Goal: Navigation & Orientation: Understand site structure

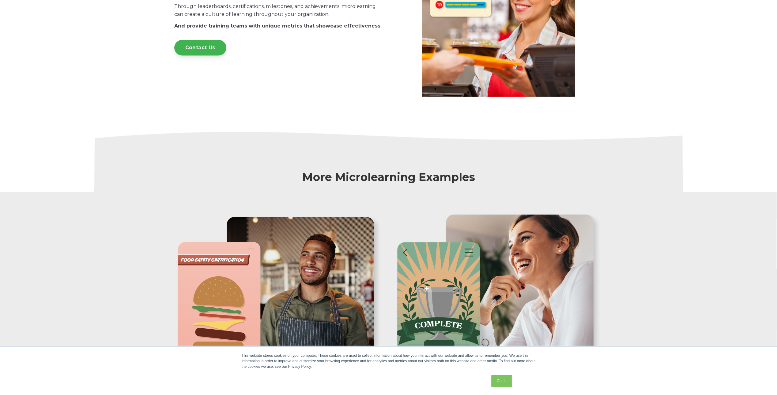
scroll to position [1071, 0]
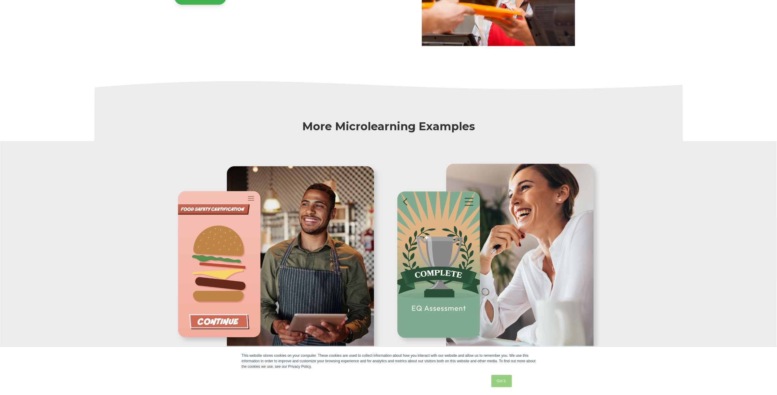
click at [501, 381] on link "Got it." at bounding box center [501, 381] width 20 height 12
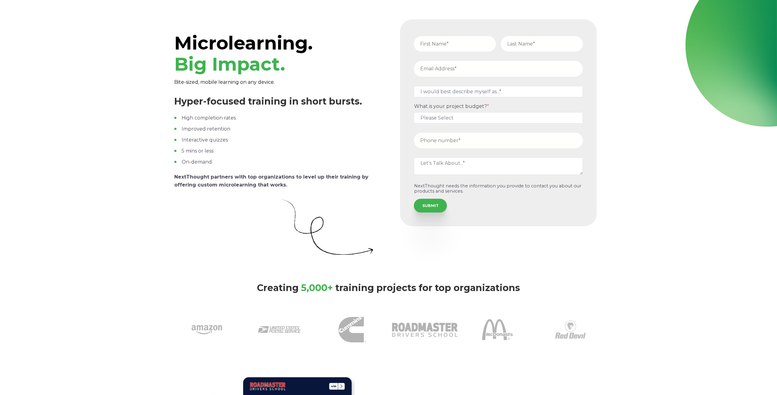
scroll to position [0, 0]
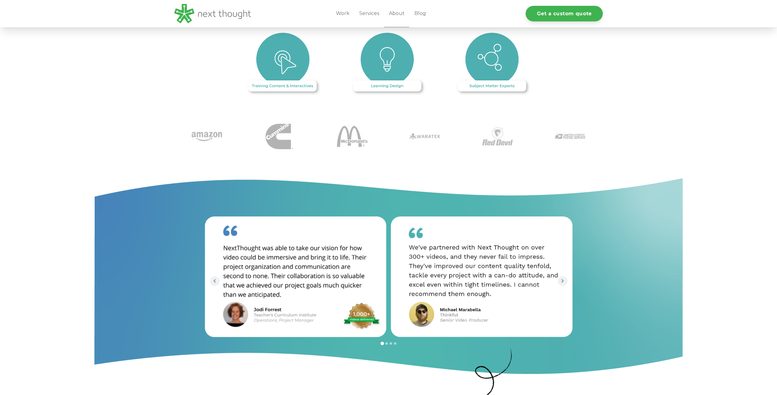
scroll to position [872, 0]
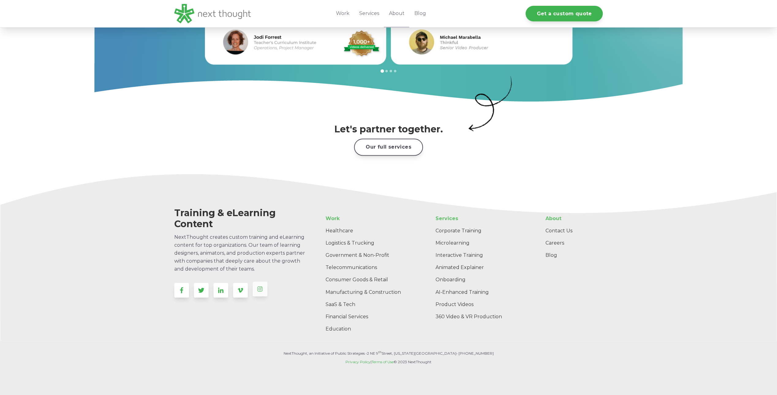
click at [261, 286] on icon at bounding box center [260, 289] width 6 height 6
click at [259, 287] on icon at bounding box center [260, 290] width 6 height 6
click at [220, 287] on icon at bounding box center [221, 290] width 6 height 6
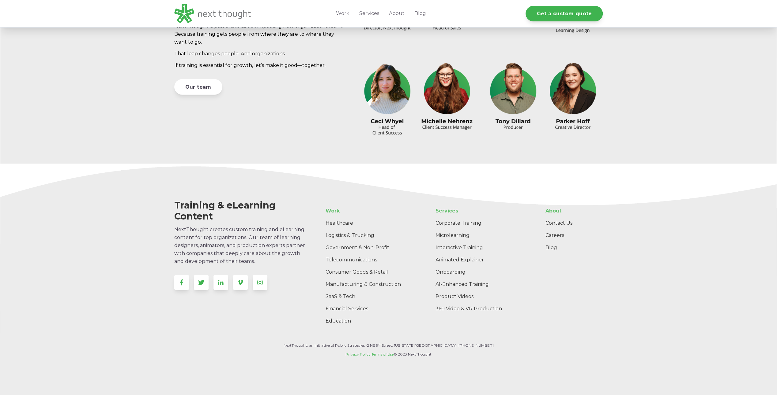
scroll to position [1838, 0]
click at [190, 88] on link "Our team" at bounding box center [198, 86] width 48 height 16
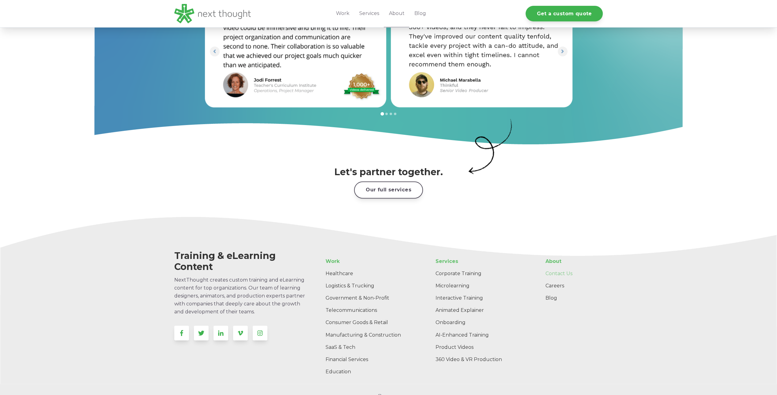
scroll to position [872, 0]
